Goal: Find contact information: Find contact information

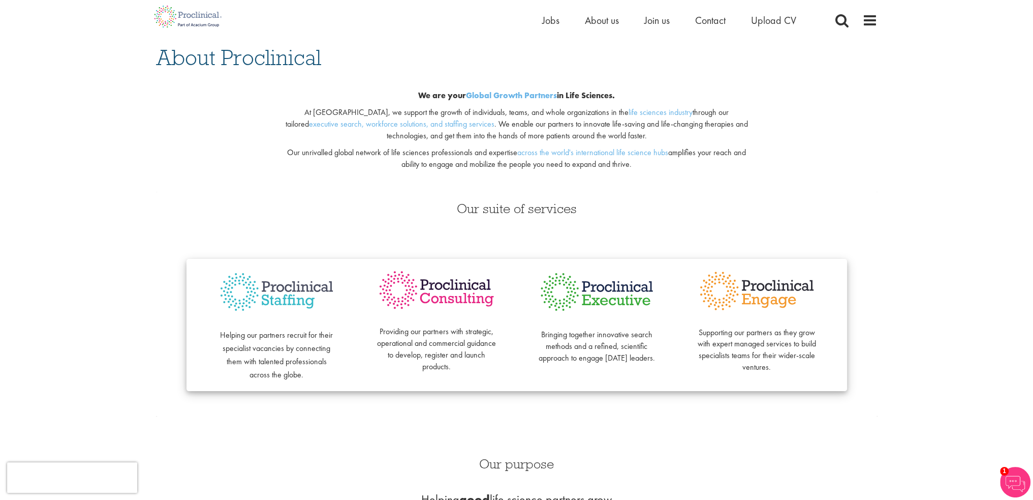
scroll to position [71, 0]
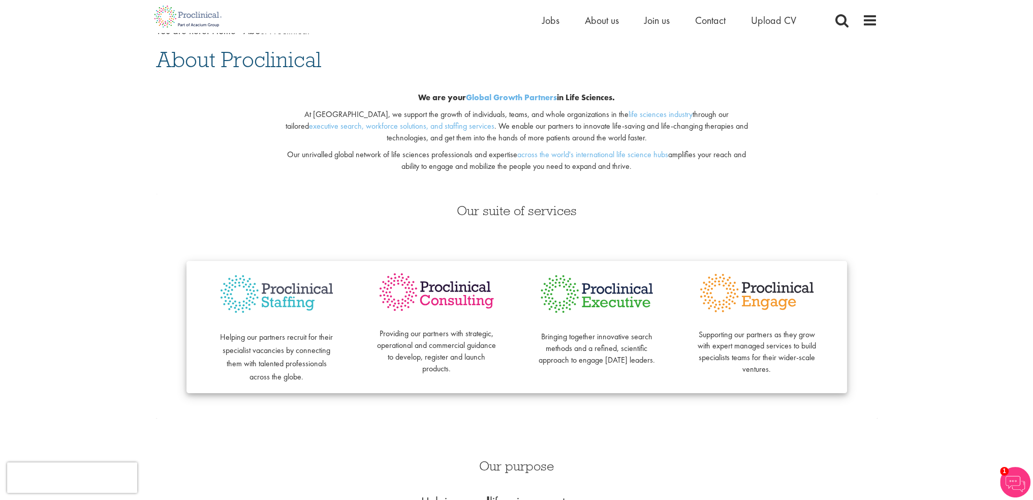
click at [860, 20] on div "Home Jobs About us Join us Contact Upload CV" at bounding box center [709, 23] width 335 height 20
click at [862, 20] on span at bounding box center [869, 20] width 15 height 15
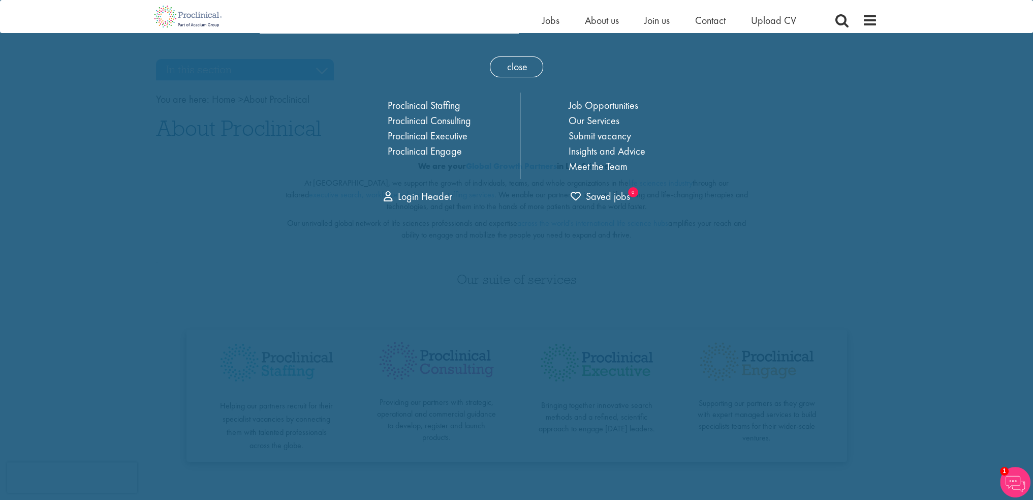
scroll to position [0, 0]
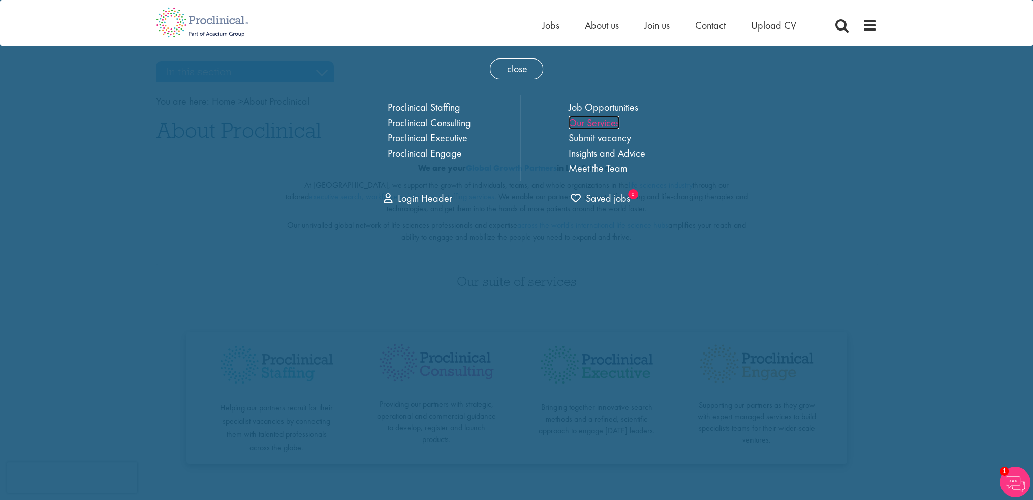
click at [608, 119] on link "Our Services" at bounding box center [594, 122] width 51 height 13
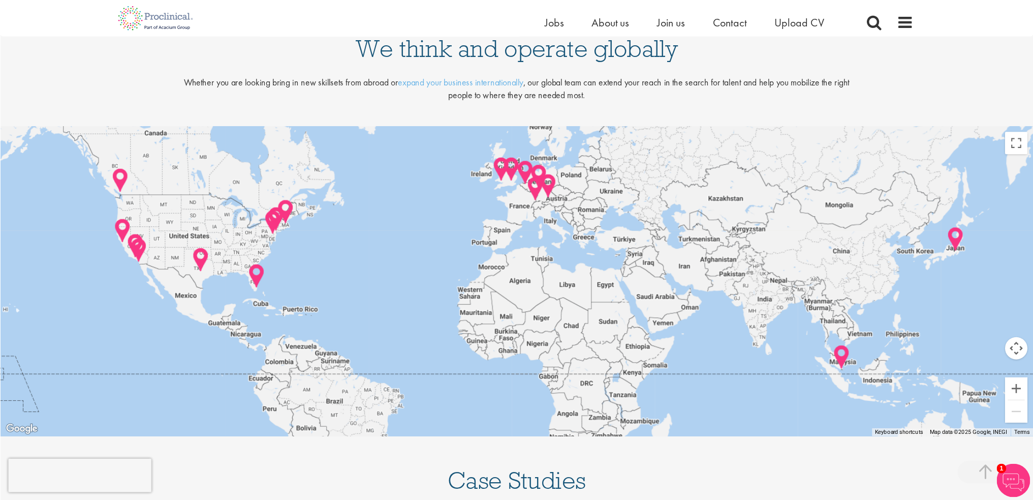
scroll to position [1035, 0]
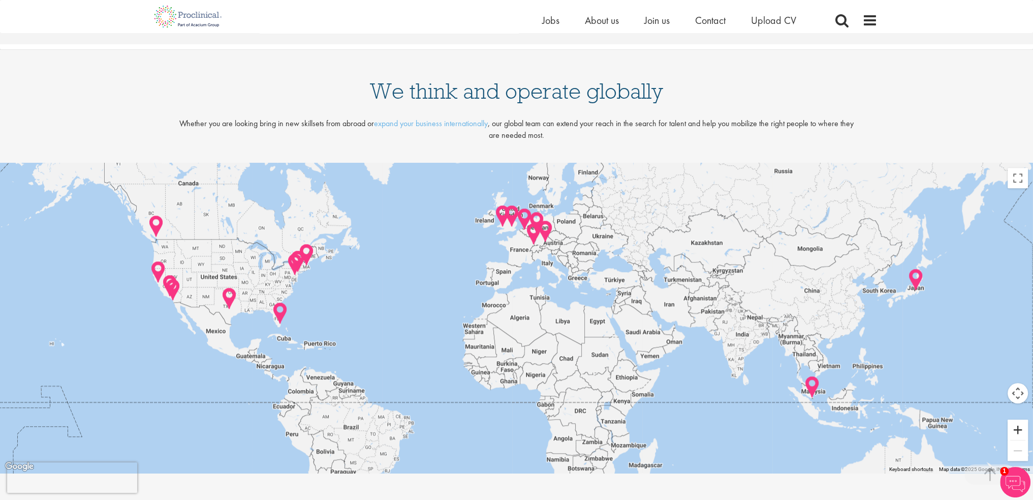
click at [1022, 431] on button "Zoom in" at bounding box center [1018, 429] width 20 height 20
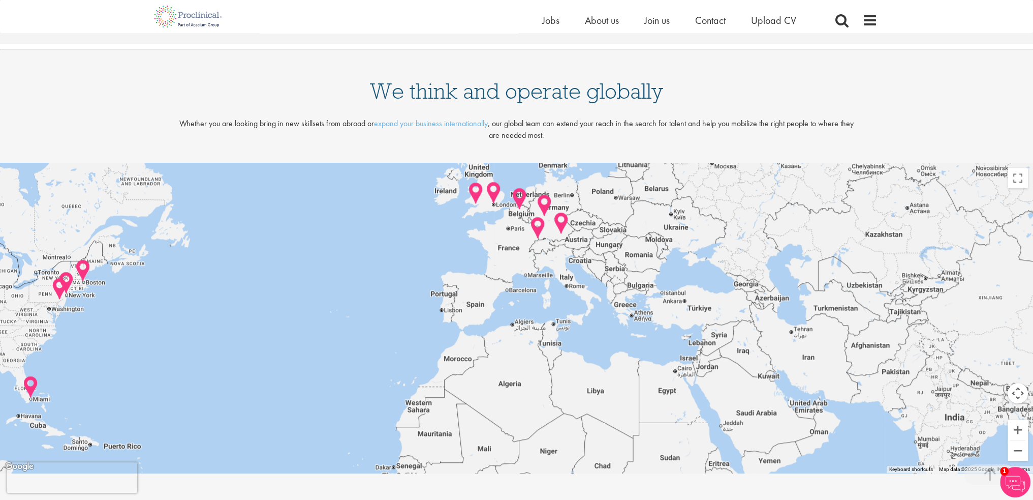
drag, startPoint x: 930, startPoint y: 385, endPoint x: 917, endPoint y: 438, distance: 55.1
click at [917, 438] on div at bounding box center [516, 318] width 1033 height 310
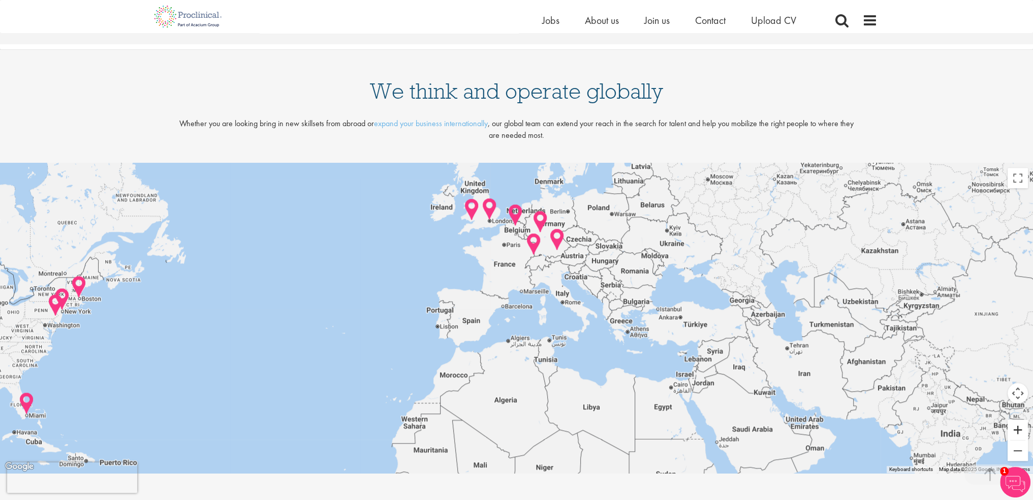
click at [1019, 428] on button "Zoom in" at bounding box center [1018, 429] width 20 height 20
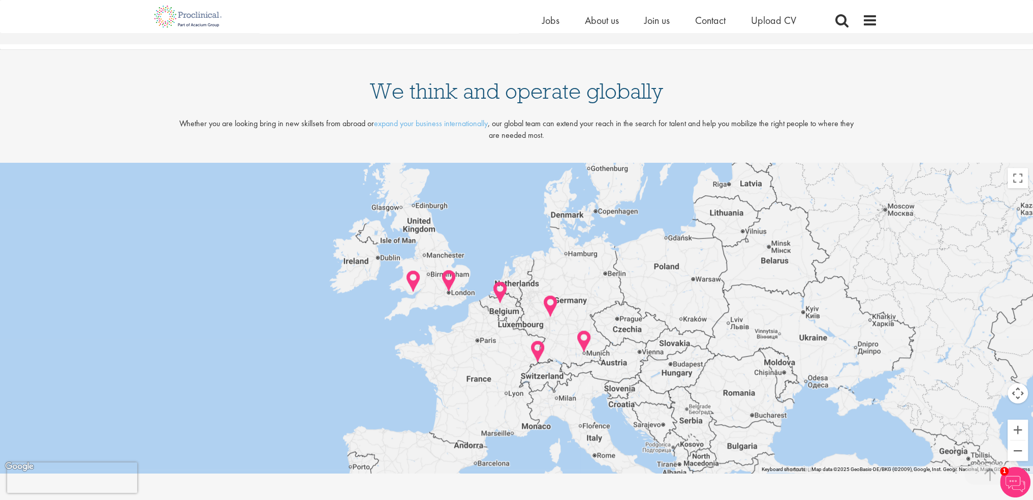
drag, startPoint x: 635, startPoint y: 285, endPoint x: 621, endPoint y: 455, distance: 170.8
click at [621, 455] on div at bounding box center [516, 318] width 1033 height 310
click at [447, 282] on img at bounding box center [449, 280] width 16 height 23
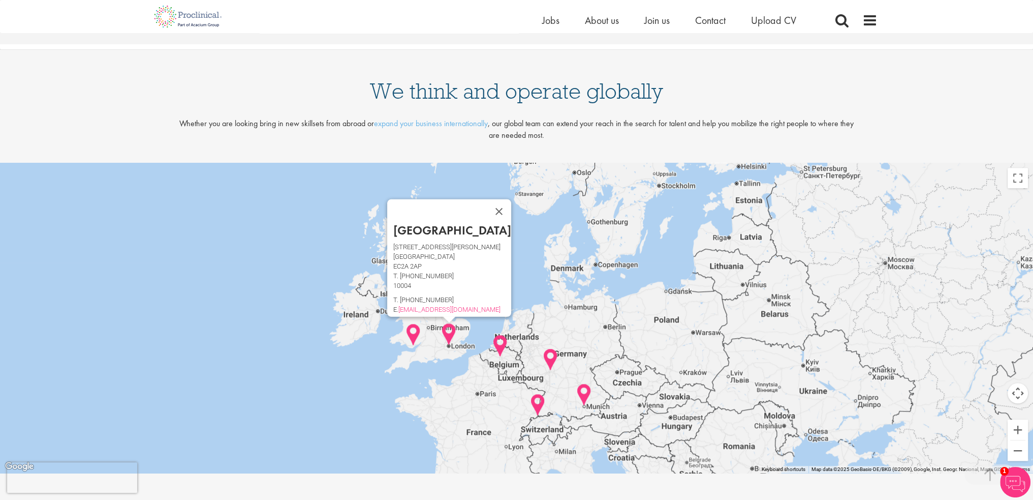
click at [504, 260] on div "London [STREET_ADDRESS][PERSON_NAME] T. [PHONE_NUMBER] T. [PHONE_NUMBER] E. [EM…" at bounding box center [516, 318] width 1033 height 310
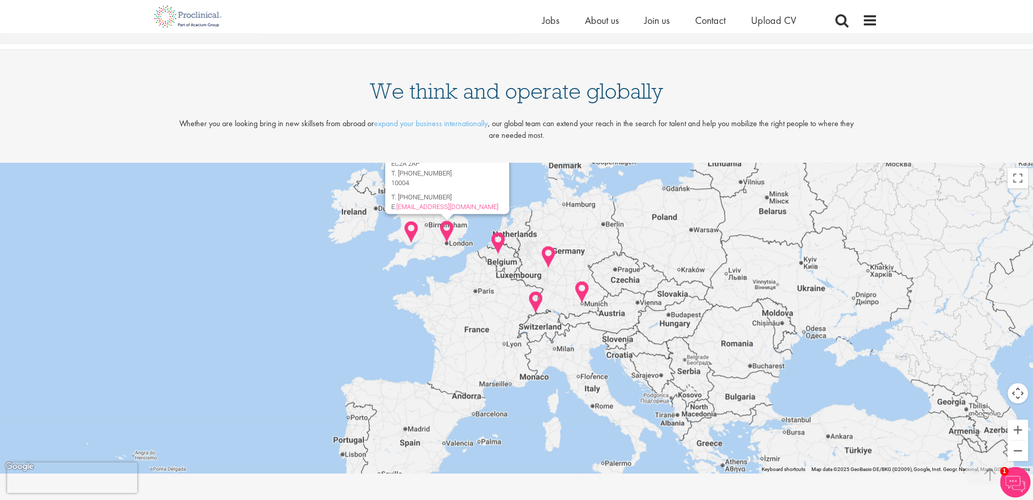
drag, startPoint x: 531, startPoint y: 331, endPoint x: 528, endPoint y: 225, distance: 106.2
click at [528, 225] on div "London [STREET_ADDRESS][PERSON_NAME] T. [PHONE_NUMBER] T. [PHONE_NUMBER] E. [EM…" at bounding box center [516, 318] width 1033 height 310
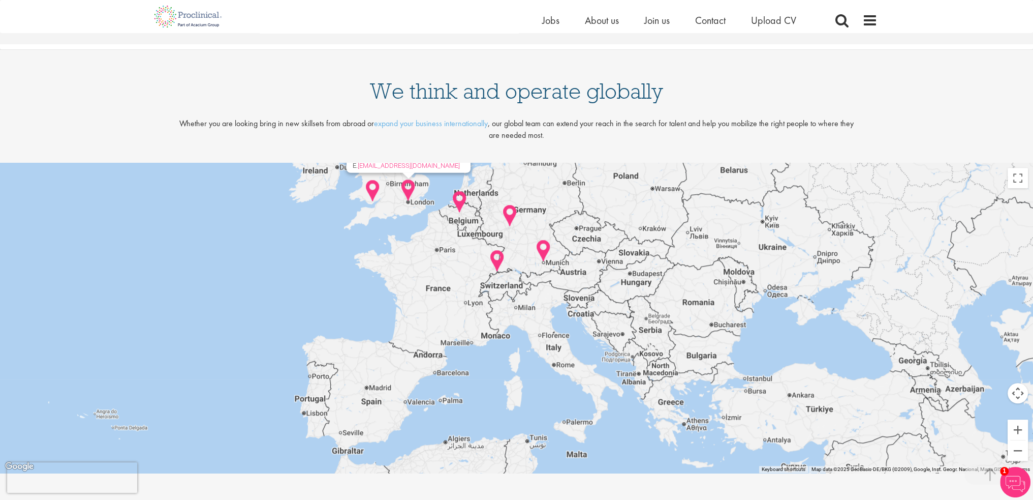
drag, startPoint x: 561, startPoint y: 439, endPoint x: 522, endPoint y: 397, distance: 56.4
click at [522, 397] on div "London [STREET_ADDRESS][PERSON_NAME] T. [PHONE_NUMBER] T. [PHONE_NUMBER] E. [EM…" at bounding box center [516, 318] width 1033 height 310
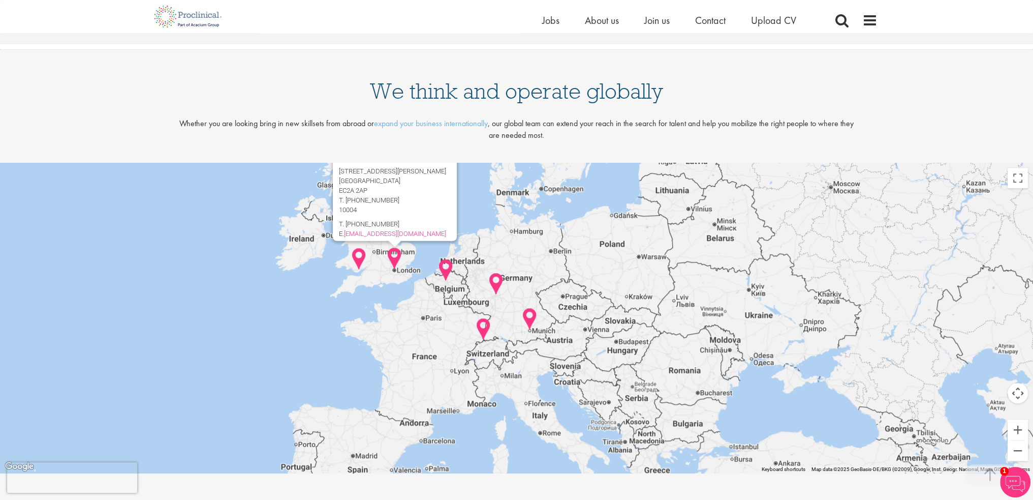
drag, startPoint x: 522, startPoint y: 397, endPoint x: 507, endPoint y: 465, distance: 69.8
click at [507, 465] on div "London [STREET_ADDRESS][PERSON_NAME] T. [PHONE_NUMBER] T. [PHONE_NUMBER] E. [EM…" at bounding box center [516, 318] width 1033 height 310
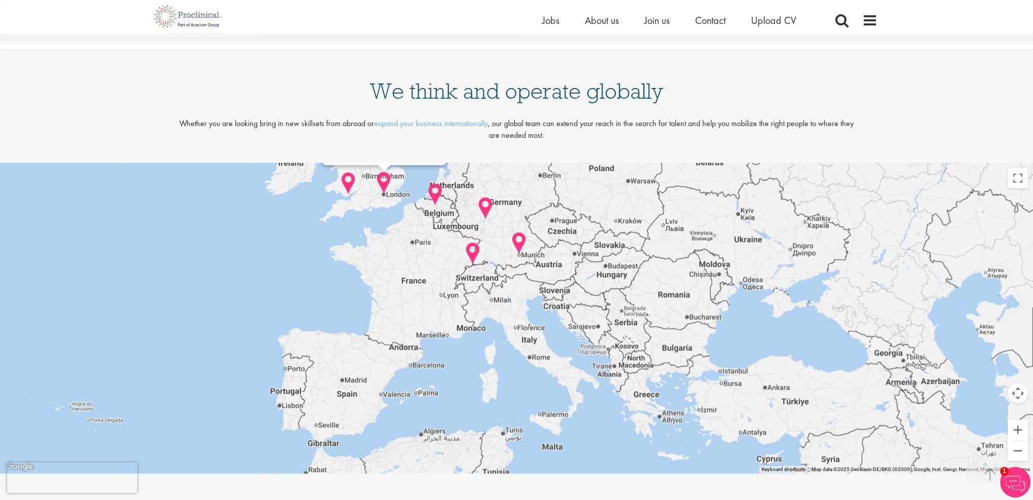
drag, startPoint x: 298, startPoint y: 384, endPoint x: 288, endPoint y: 306, distance: 78.4
click at [288, 306] on div "London [STREET_ADDRESS][PERSON_NAME] T. [PHONE_NUMBER] T. [PHONE_NUMBER] E. [EM…" at bounding box center [516, 318] width 1033 height 310
